Goal: Task Accomplishment & Management: Use online tool/utility

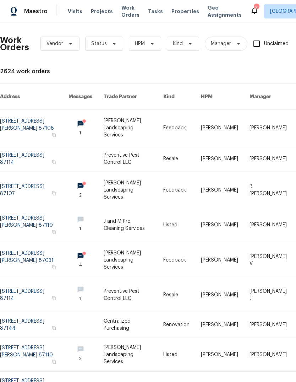
click at [40, 219] on link at bounding box center [34, 224] width 69 height 33
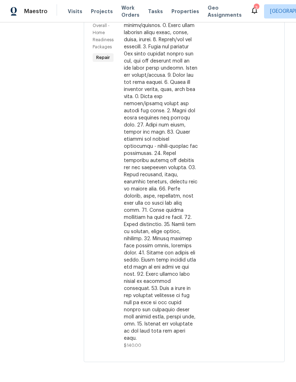
scroll to position [169, 0]
click at [180, 184] on div at bounding box center [161, 171] width 74 height 341
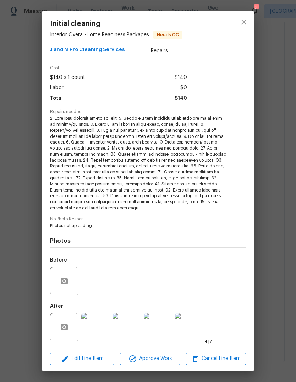
scroll to position [15, 0]
click at [95, 326] on img at bounding box center [95, 327] width 28 height 28
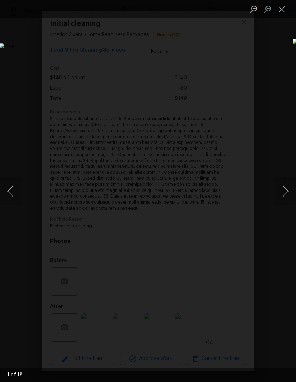
click at [287, 191] on button "Next image" at bounding box center [285, 191] width 21 height 28
click at [288, 189] on button "Next image" at bounding box center [285, 191] width 21 height 28
click at [286, 188] on button "Next image" at bounding box center [285, 191] width 21 height 28
click at [287, 191] on button "Next image" at bounding box center [285, 191] width 21 height 28
click at [284, 192] on button "Next image" at bounding box center [285, 191] width 21 height 28
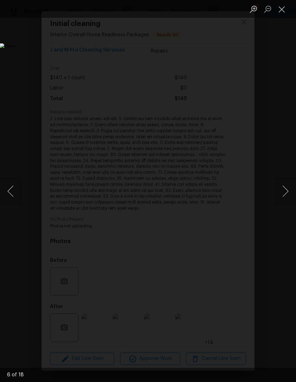
click at [286, 189] on button "Next image" at bounding box center [285, 191] width 21 height 28
click at [285, 191] on button "Next image" at bounding box center [285, 191] width 21 height 28
click at [287, 190] on button "Next image" at bounding box center [285, 191] width 21 height 28
click at [284, 191] on button "Next image" at bounding box center [285, 191] width 21 height 28
click at [283, 189] on button "Next image" at bounding box center [285, 191] width 21 height 28
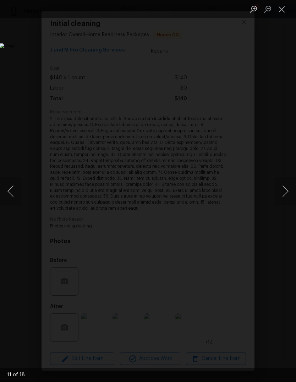
click at [285, 193] on button "Next image" at bounding box center [285, 191] width 21 height 28
click at [285, 190] on button "Next image" at bounding box center [285, 191] width 21 height 28
click at [285, 195] on button "Next image" at bounding box center [285, 191] width 21 height 28
click at [286, 190] on button "Next image" at bounding box center [285, 191] width 21 height 28
click at [283, 196] on button "Next image" at bounding box center [285, 191] width 21 height 28
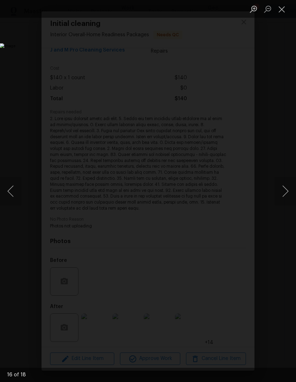
click at [285, 190] on button "Next image" at bounding box center [285, 191] width 21 height 28
click at [285, 8] on button "Close lightbox" at bounding box center [282, 9] width 14 height 12
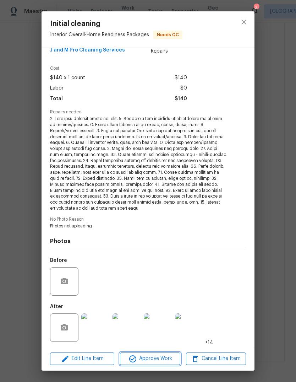
click at [160, 359] on span "Approve Work" at bounding box center [150, 358] width 56 height 9
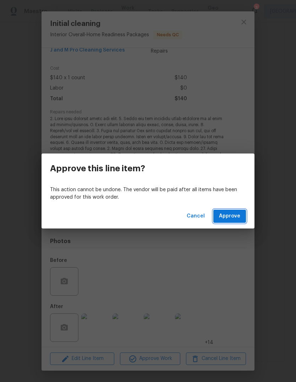
click at [229, 216] on span "Approve" at bounding box center [229, 216] width 21 height 9
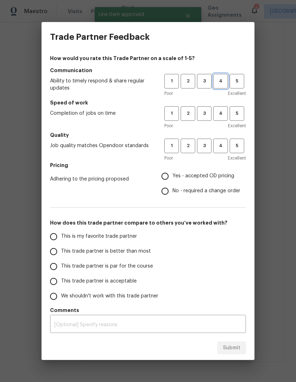
click at [220, 82] on span "4" at bounding box center [220, 81] width 13 height 8
click at [206, 118] on button "3" at bounding box center [204, 113] width 15 height 15
click at [206, 142] on span "3" at bounding box center [204, 146] width 13 height 8
click at [168, 174] on input "Yes - accepted OD pricing" at bounding box center [165, 176] width 15 height 15
radio input "true"
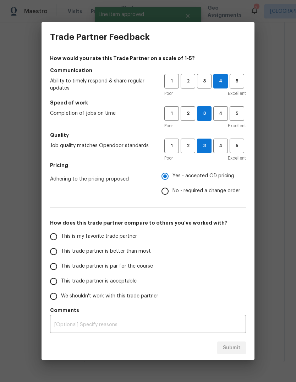
click at [56, 249] on input "This trade partner is better than most" at bounding box center [53, 251] width 15 height 15
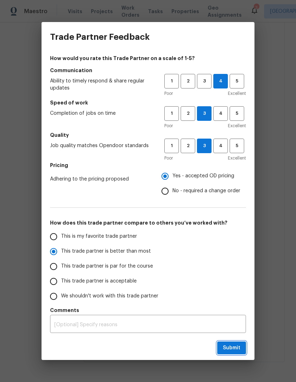
click at [224, 353] on button "Submit" at bounding box center [231, 347] width 29 height 13
radio input "true"
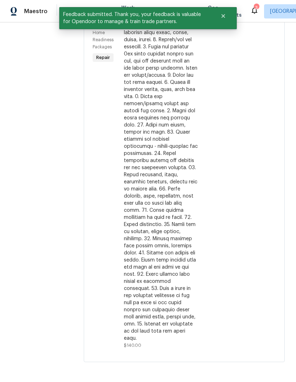
click at [224, 13] on icon "Close" at bounding box center [224, 16] width 6 height 6
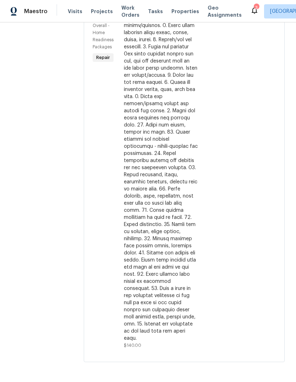
click at [254, 11] on div "3" at bounding box center [256, 7] width 5 height 7
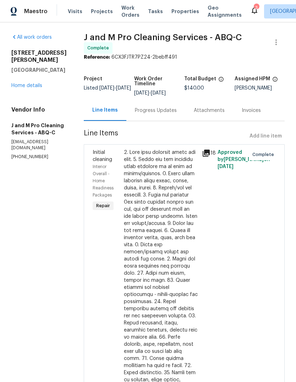
scroll to position [0, 0]
click at [254, 7] on div "3" at bounding box center [256, 7] width 5 height 7
click at [254, 6] on div "3" at bounding box center [256, 7] width 5 height 7
click at [254, 5] on div "3" at bounding box center [256, 7] width 5 height 7
click at [250, 12] on icon at bounding box center [254, 10] width 9 height 9
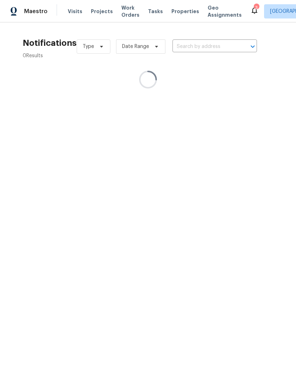
click at [254, 10] on div "3" at bounding box center [256, 7] width 5 height 7
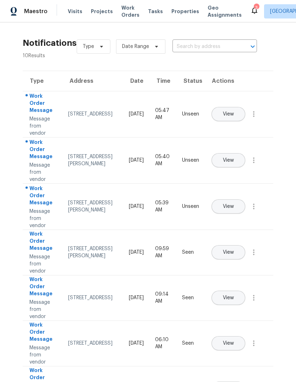
click at [234, 111] on span "View" at bounding box center [228, 113] width 11 height 5
click at [234, 158] on span "View" at bounding box center [228, 160] width 11 height 5
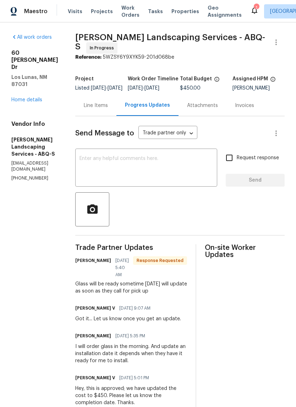
click at [254, 8] on div "1" at bounding box center [256, 7] width 5 height 7
click at [250, 7] on icon at bounding box center [254, 10] width 9 height 9
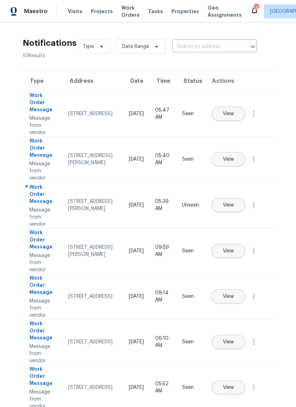
click at [245, 198] on button "View" at bounding box center [229, 205] width 34 height 14
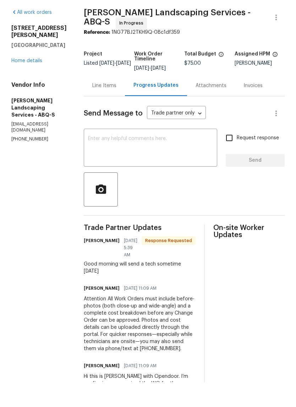
click at [116, 107] on div "Line Items" at bounding box center [104, 110] width 24 height 7
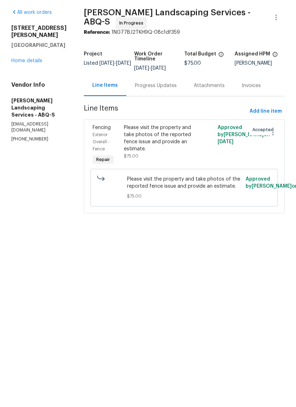
click at [179, 149] on div "Please visit the property and take photos of the reported fence issue and provi…" at bounding box center [161, 163] width 74 height 28
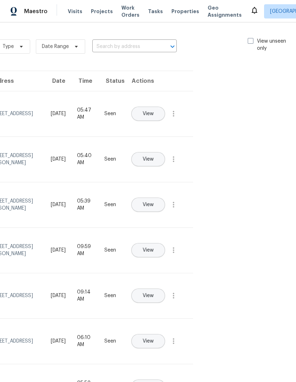
scroll to position [0, 80]
click at [251, 34] on div "Type Date Range ​ View unseen only" at bounding box center [147, 47] width 301 height 26
click at [251, 39] on span at bounding box center [251, 41] width 6 height 6
click at [251, 39] on input "View unseen only" at bounding box center [250, 40] width 5 height 5
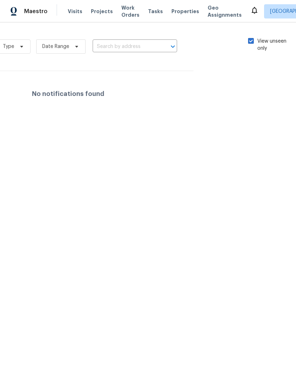
click at [251, 38] on span at bounding box center [251, 41] width 6 height 6
click at [251, 38] on input "View unseen only" at bounding box center [250, 40] width 5 height 5
checkbox input "false"
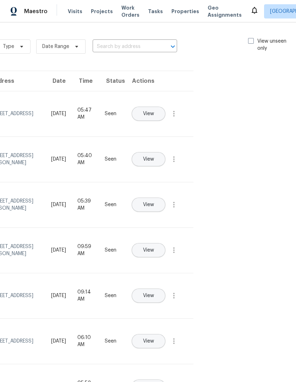
click at [175, 10] on span "Properties" at bounding box center [186, 11] width 28 height 7
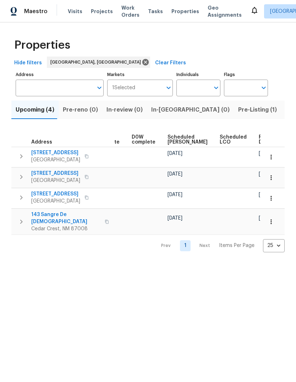
scroll to position [0, 178]
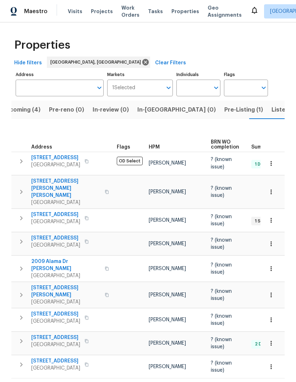
scroll to position [10, 0]
click at [224, 105] on span "Pre-Listing (1)" at bounding box center [243, 110] width 39 height 10
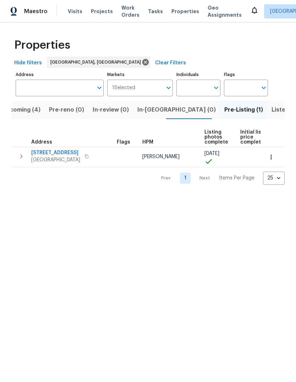
click at [17, 158] on icon "button" at bounding box center [21, 156] width 9 height 9
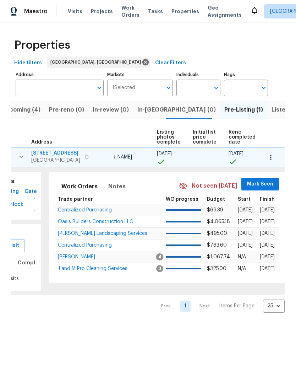
scroll to position [0, 48]
click at [252, 185] on span "Mark Seen" at bounding box center [260, 184] width 26 height 9
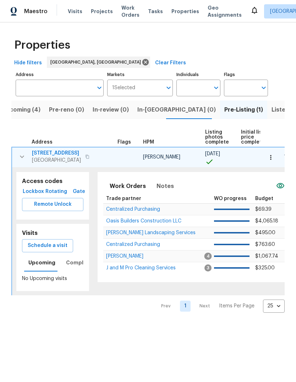
scroll to position [0, 0]
click at [23, 155] on icon "button" at bounding box center [22, 156] width 9 height 9
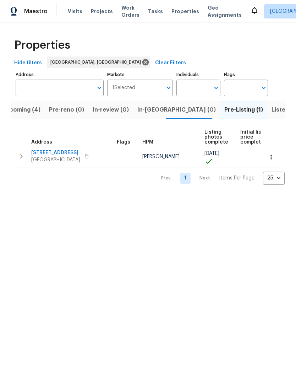
click at [22, 110] on span "Upcoming (4)" at bounding box center [21, 110] width 39 height 10
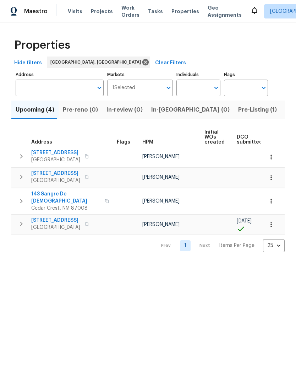
click at [18, 225] on button "button" at bounding box center [21, 224] width 14 height 14
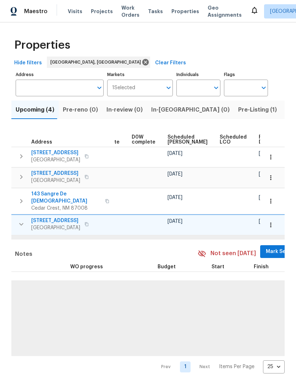
scroll to position [0, 179]
click at [267, 248] on span "Mark Seen" at bounding box center [280, 251] width 26 height 9
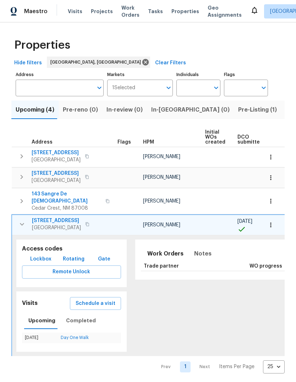
scroll to position [0, 0]
click at [21, 220] on icon "button" at bounding box center [22, 224] width 9 height 9
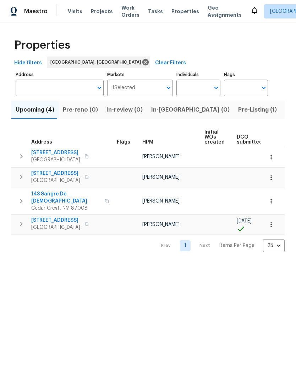
click at [285, 107] on span "Listed (24)" at bounding box center [300, 110] width 31 height 10
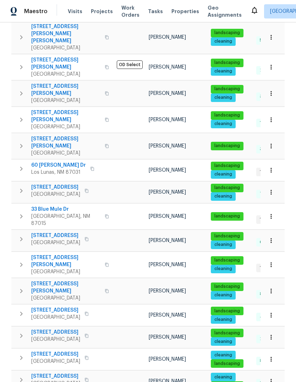
scroll to position [27, 0]
click at [66, 328] on span "7401 Pecos Trl NW" at bounding box center [55, 331] width 49 height 7
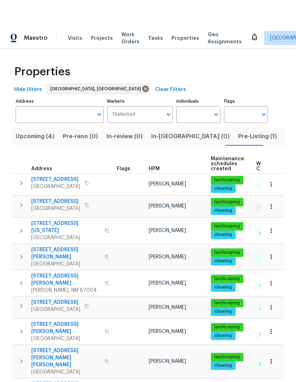
scroll to position [0, 0]
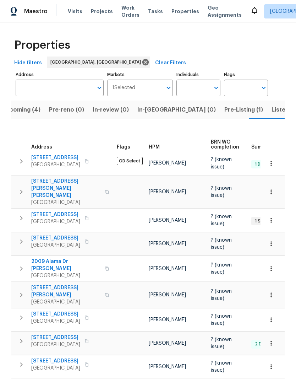
click at [272, 112] on span "Listed (24)" at bounding box center [287, 110] width 31 height 10
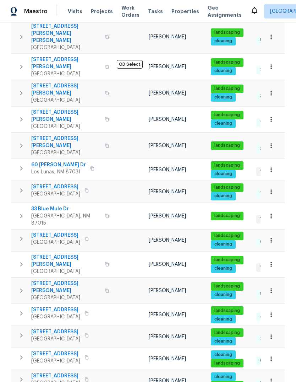
scroll to position [297, 0]
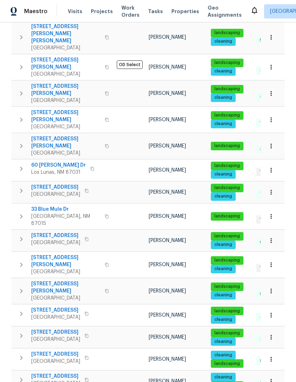
click at [26, 328] on button "button" at bounding box center [21, 335] width 14 height 14
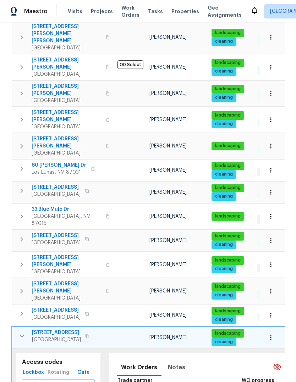
click at [26, 329] on button "button" at bounding box center [22, 336] width 14 height 14
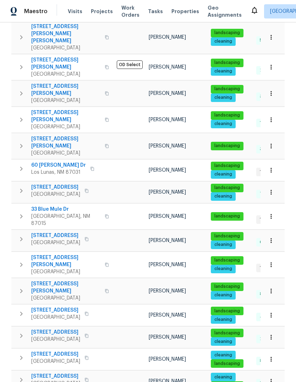
click at [20, 331] on icon "button" at bounding box center [21, 335] width 9 height 9
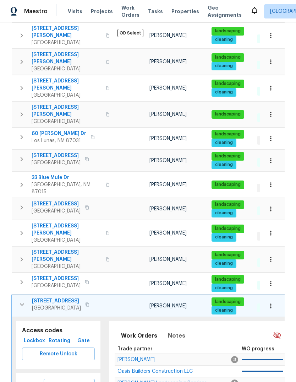
scroll to position [329, 0]
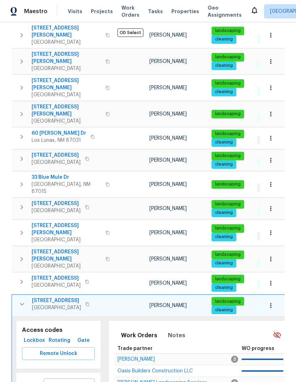
click at [73, 380] on span "Schedule a visit" at bounding box center [69, 384] width 40 height 9
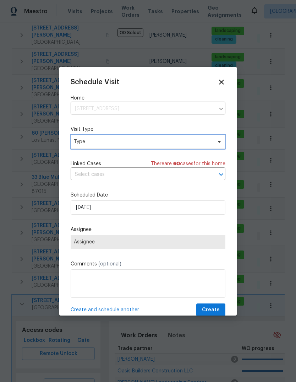
click at [159, 139] on span "Type" at bounding box center [143, 141] width 138 height 7
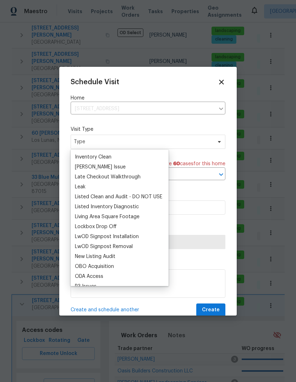
scroll to position [299, 0]
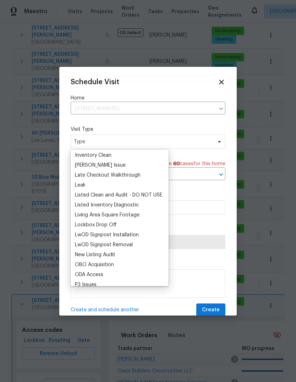
click at [132, 205] on div "Listed Inventory Diagnostic" at bounding box center [107, 204] width 64 height 7
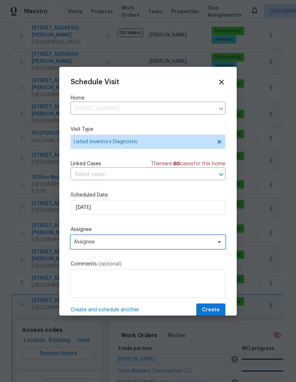
click at [115, 242] on span "Assignee" at bounding box center [143, 242] width 139 height 6
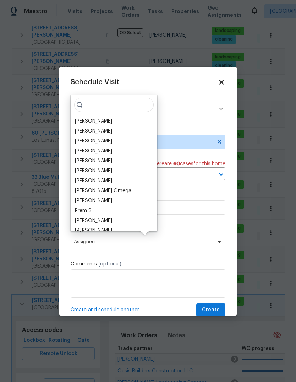
click at [98, 118] on div "[PERSON_NAME]" at bounding box center [93, 121] width 37 height 7
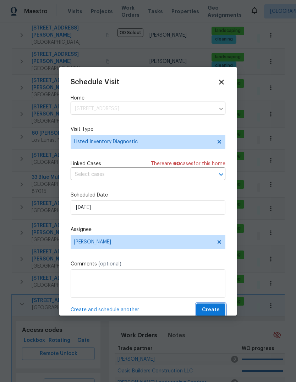
click at [208, 312] on span "Create" at bounding box center [211, 309] width 18 height 9
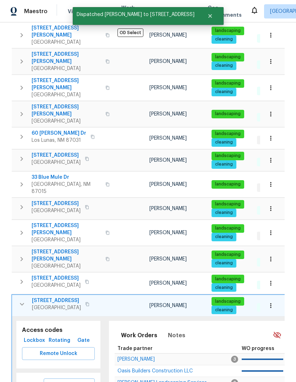
click at [24, 300] on icon "button" at bounding box center [22, 304] width 9 height 9
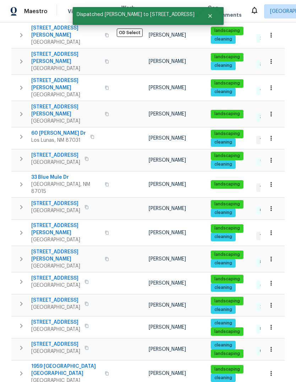
scroll to position [297, 0]
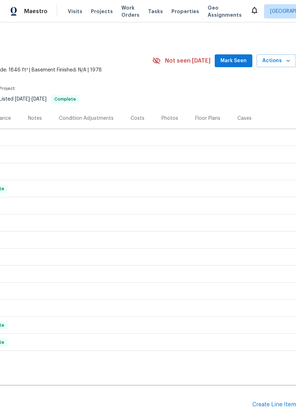
scroll to position [0, 105]
click at [236, 58] on span "Mark Seen" at bounding box center [234, 60] width 26 height 9
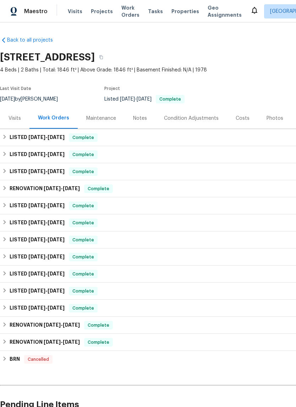
scroll to position [0, 0]
